Goal: Navigation & Orientation: Find specific page/section

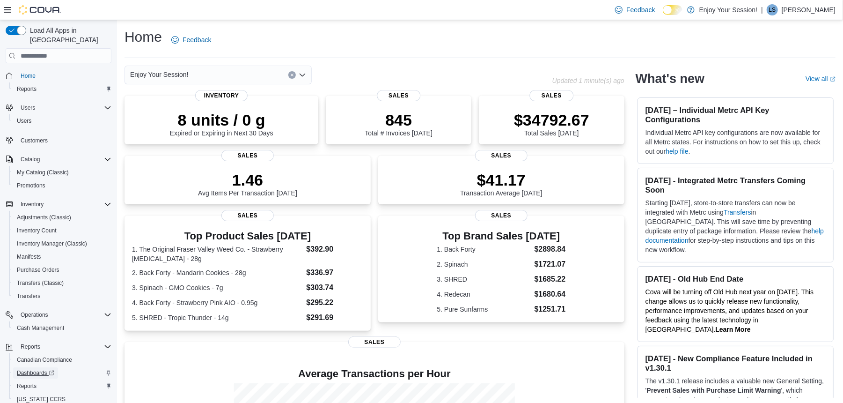
click at [53, 368] on span "Dashboards" at bounding box center [35, 372] width 37 height 11
click at [830, 14] on p "Lucas Sousa" at bounding box center [809, 9] width 54 height 11
click at [778, 88] on span "Sign Out" at bounding box center [775, 90] width 25 height 9
